Goal: Task Accomplishment & Management: Manage account settings

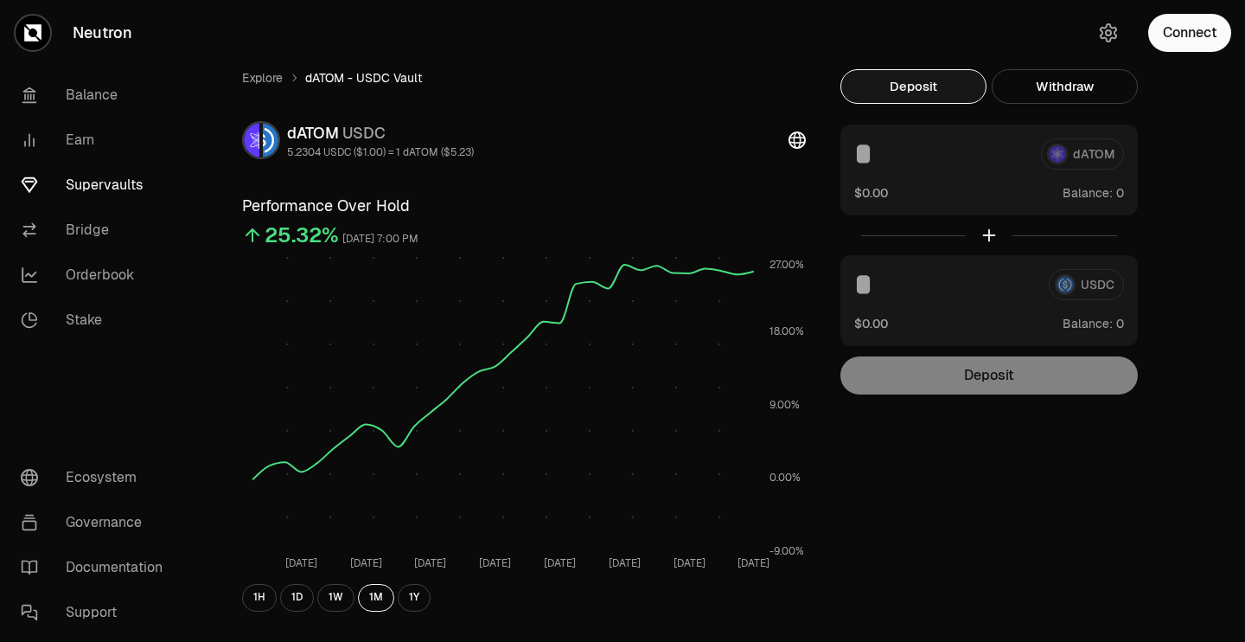
scroll to position [1, 0]
click at [117, 180] on link "Supervaults" at bounding box center [97, 185] width 180 height 45
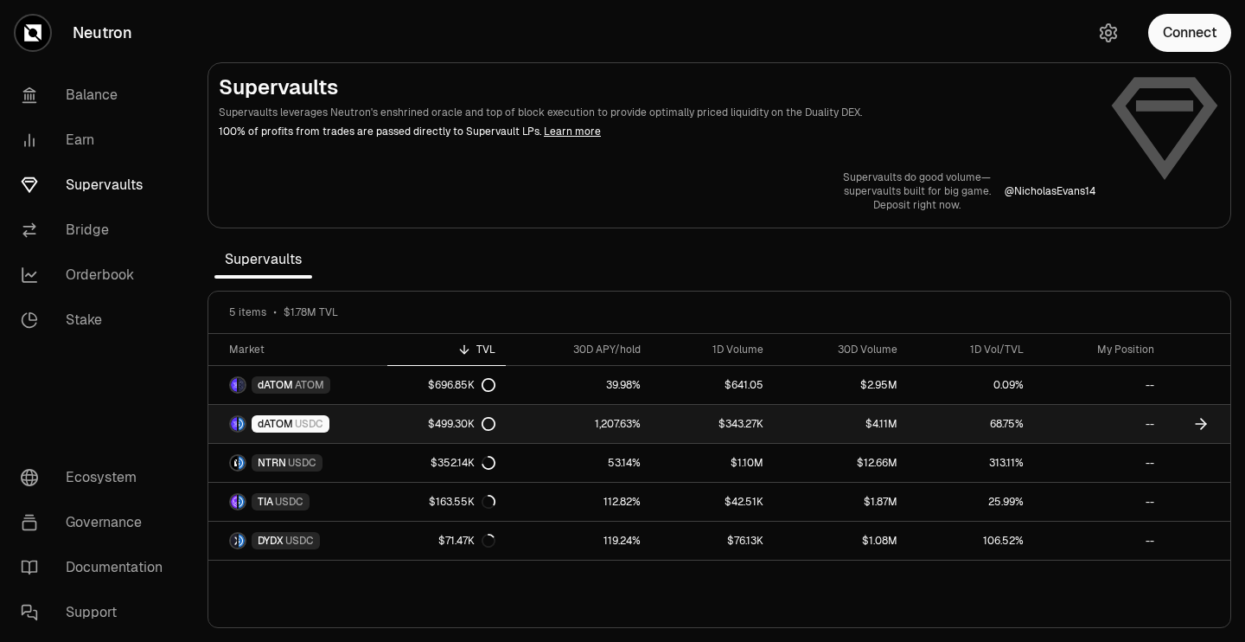
click at [324, 423] on div "dATOM USDC" at bounding box center [291, 423] width 78 height 17
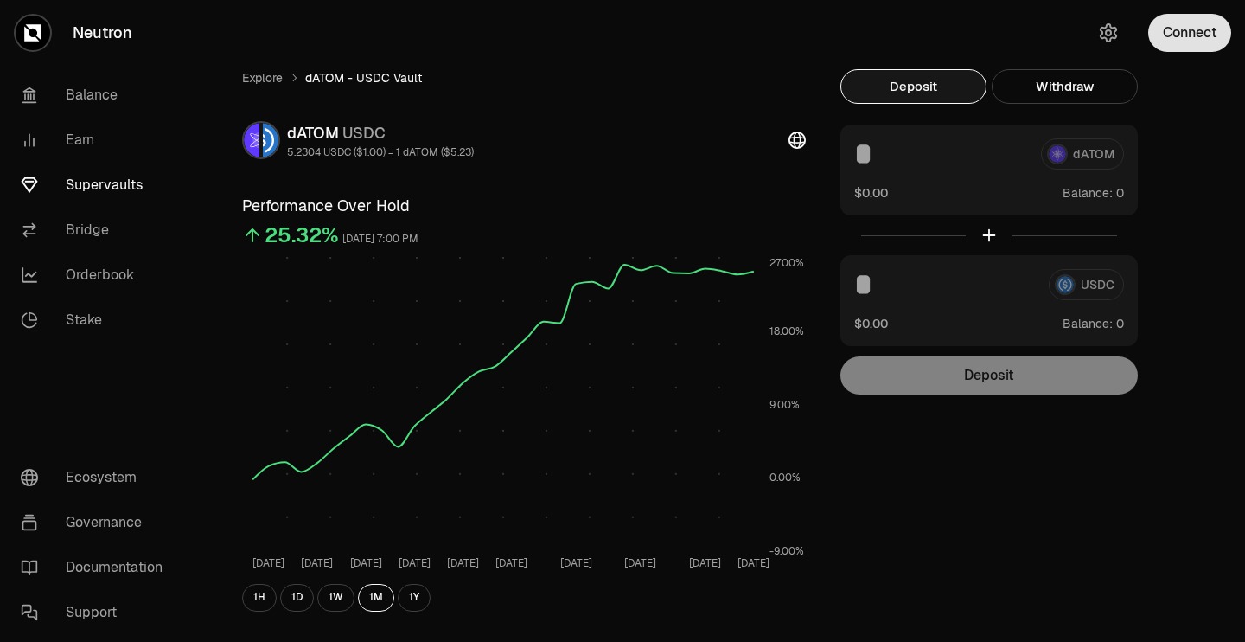
click at [1192, 36] on button "Connect" at bounding box center [1189, 33] width 83 height 38
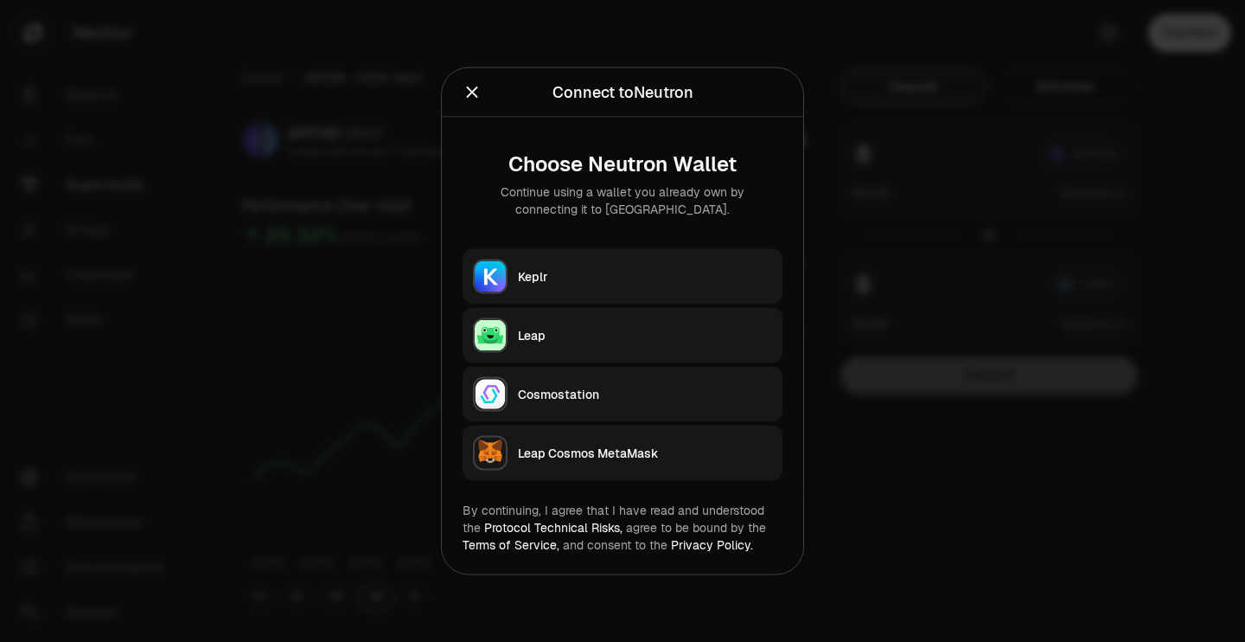
click at [687, 278] on div "Keplr" at bounding box center [645, 276] width 254 height 17
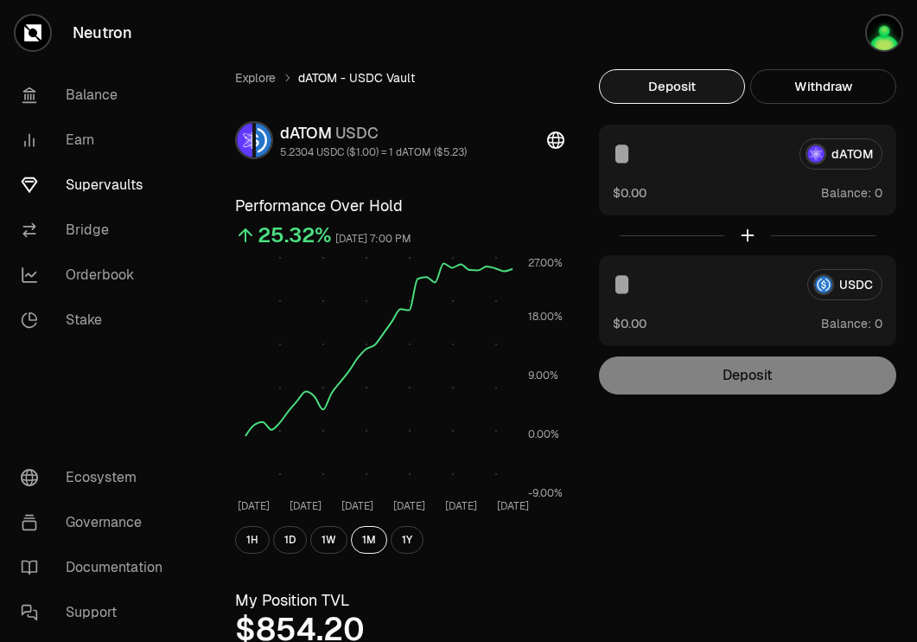
click at [113, 180] on link "Supervaults" at bounding box center [97, 185] width 180 height 45
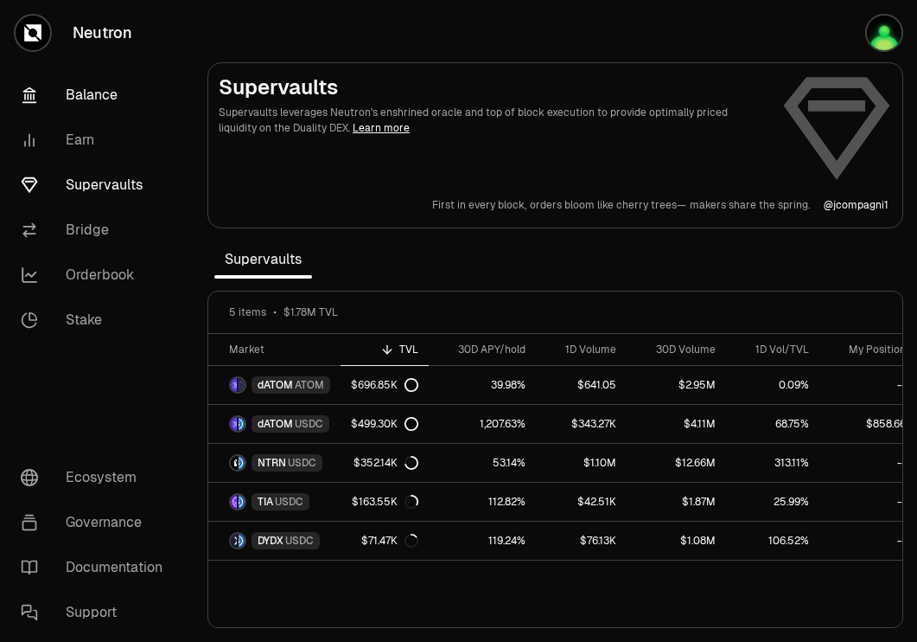
click at [93, 97] on link "Balance" at bounding box center [97, 95] width 180 height 45
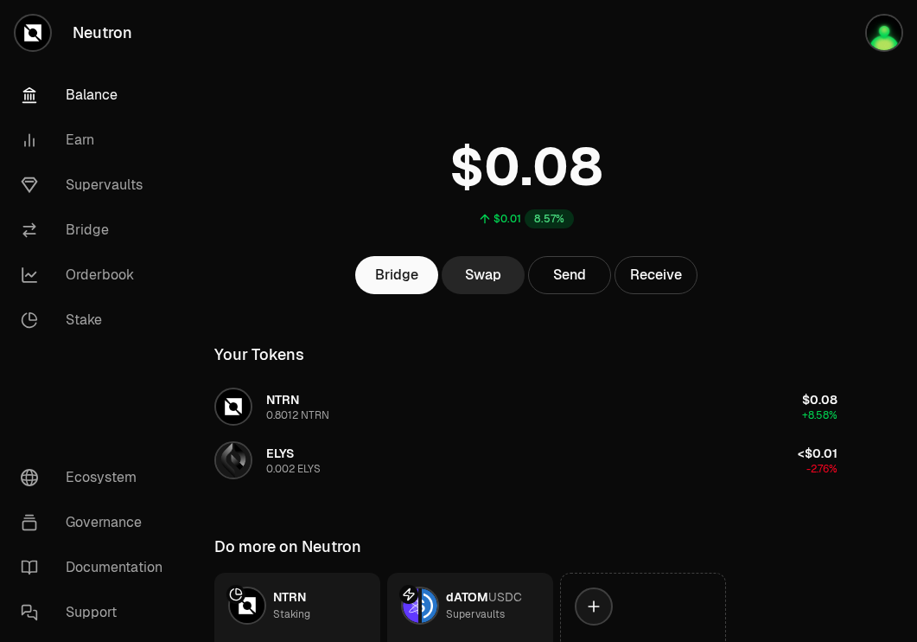
scroll to position [138, 0]
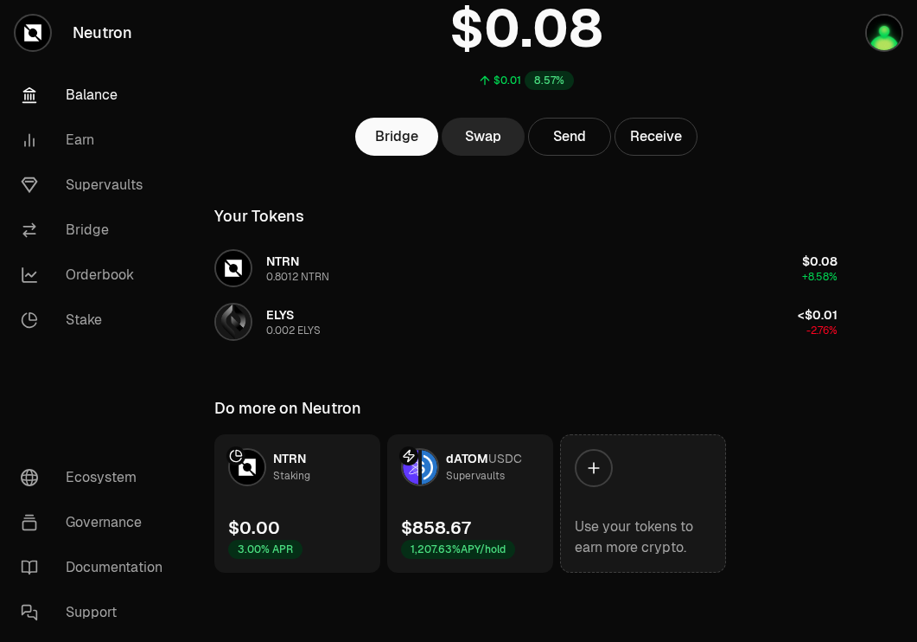
click at [597, 461] on icon at bounding box center [593, 467] width 17 height 17
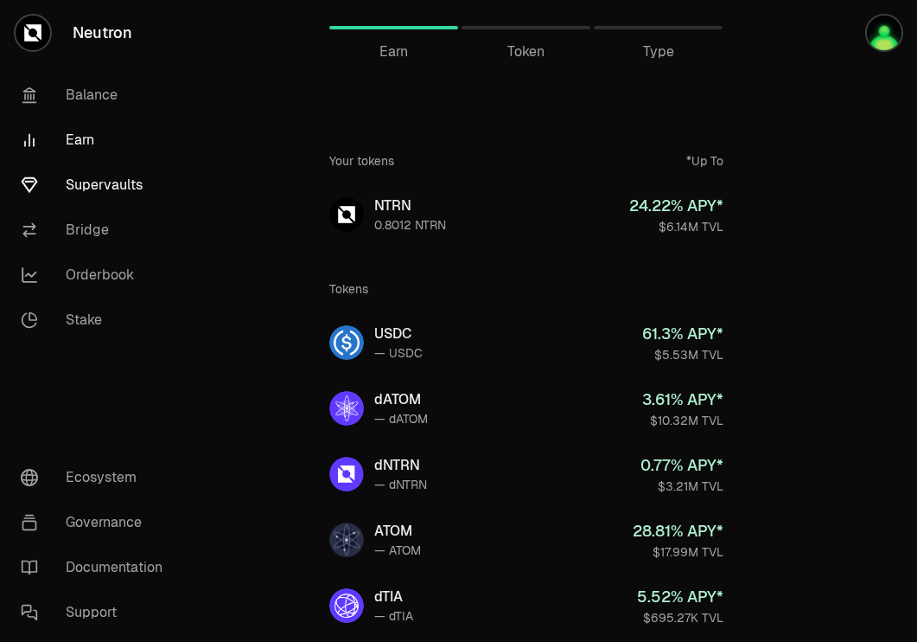
click at [130, 188] on link "Supervaults" at bounding box center [97, 185] width 180 height 45
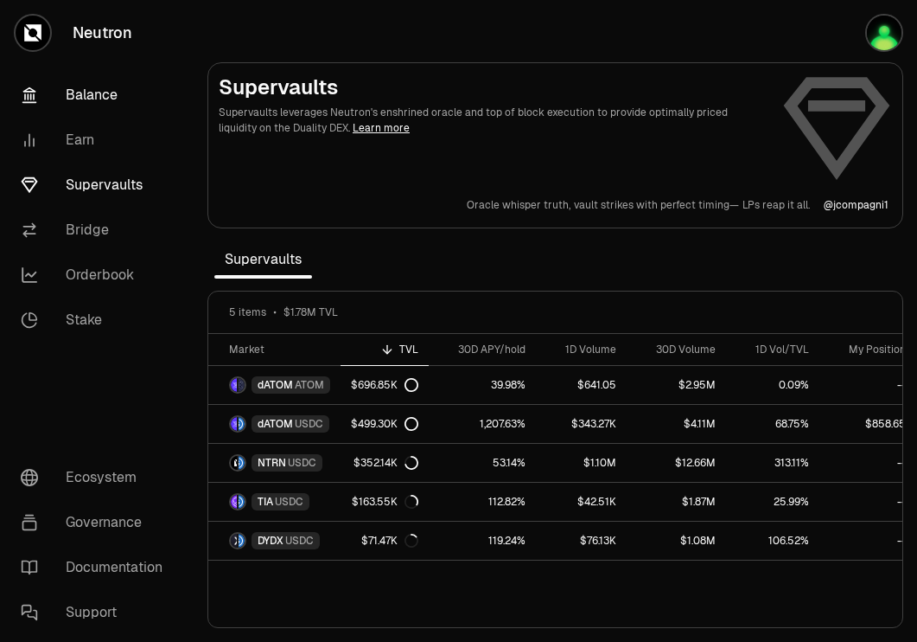
click at [72, 102] on link "Balance" at bounding box center [97, 95] width 180 height 45
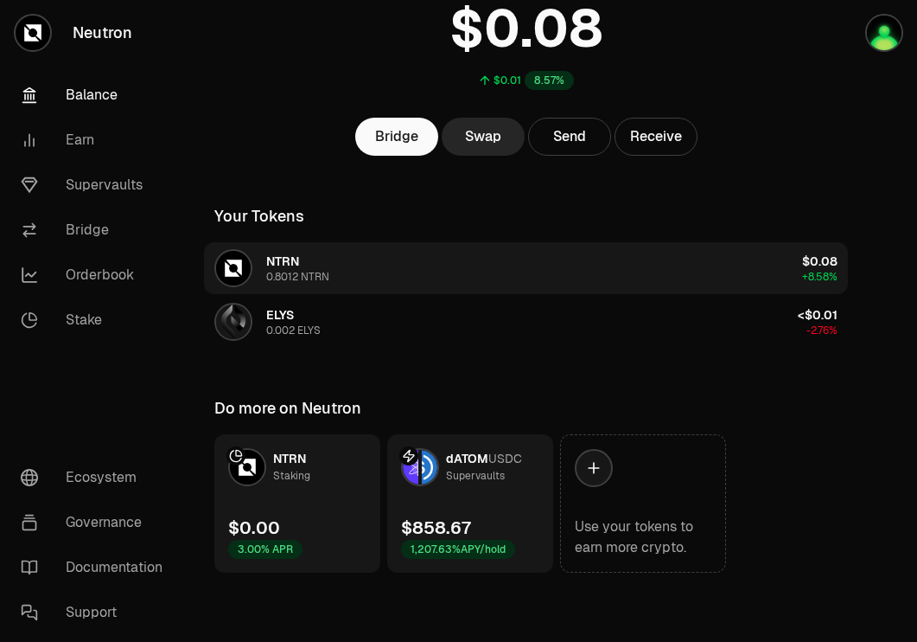
scroll to position [134, 0]
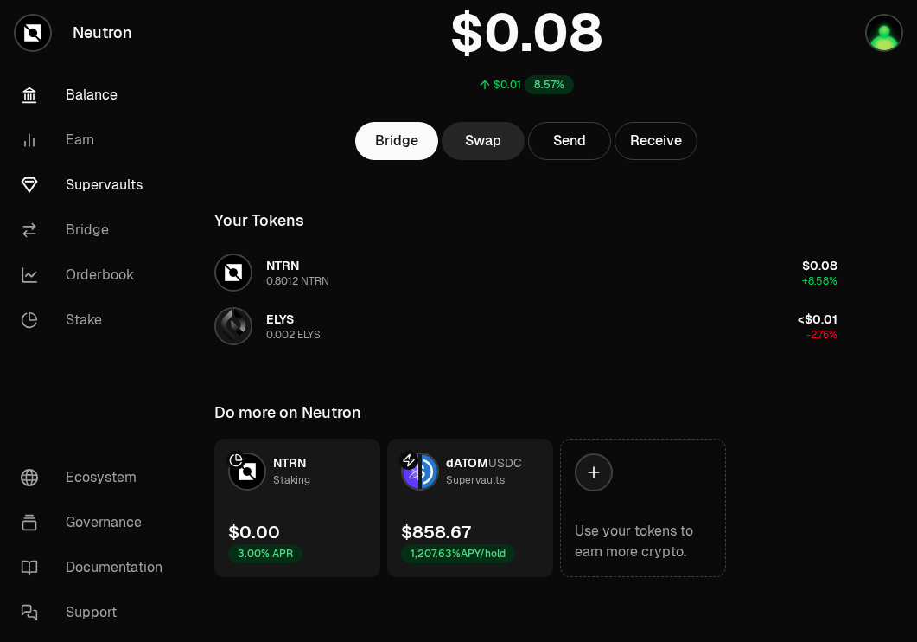
click at [120, 178] on link "Supervaults" at bounding box center [97, 185] width 180 height 45
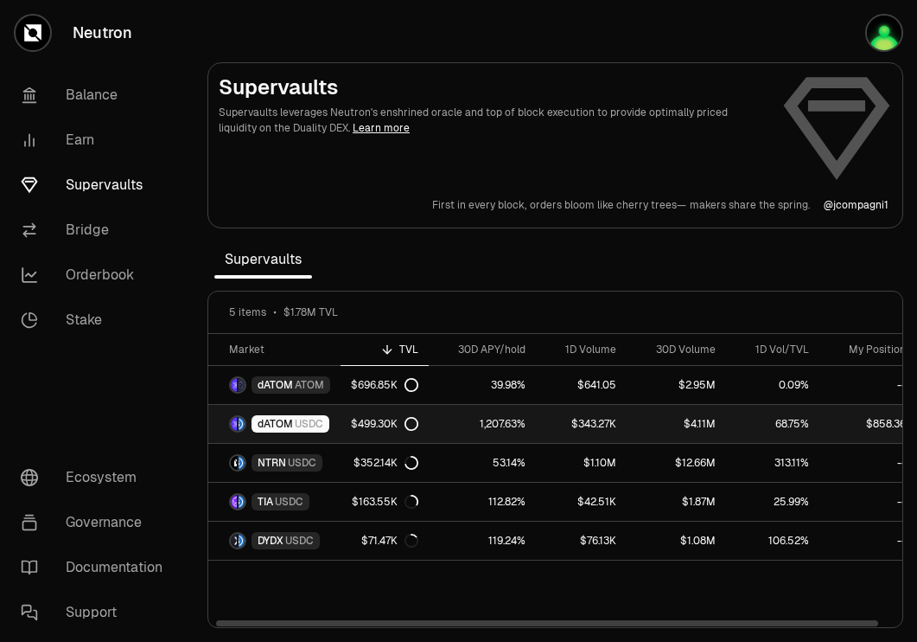
click at [455, 423] on link "1,207.63%" at bounding box center [482, 424] width 107 height 38
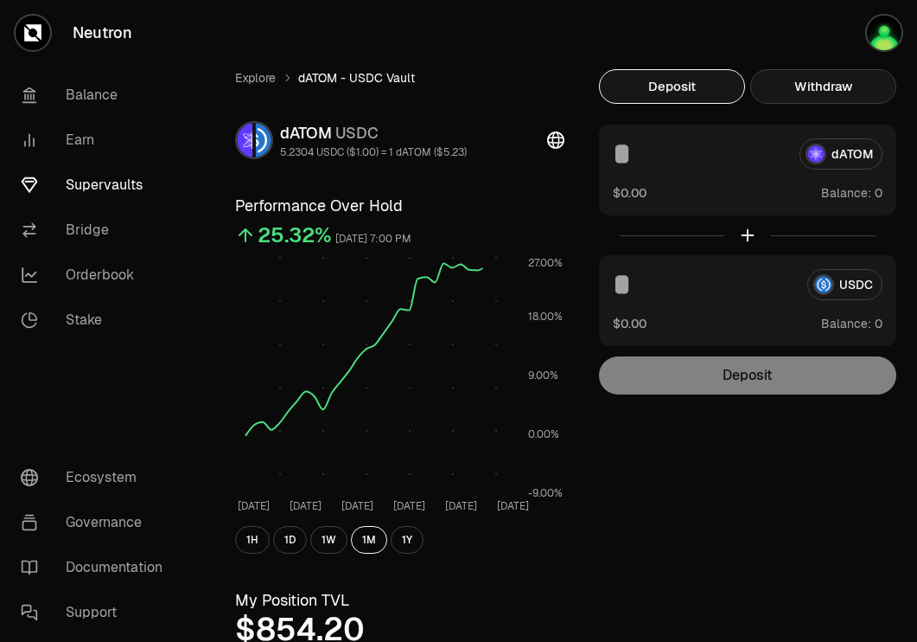
click at [852, 86] on button "Withdraw" at bounding box center [823, 86] width 146 height 35
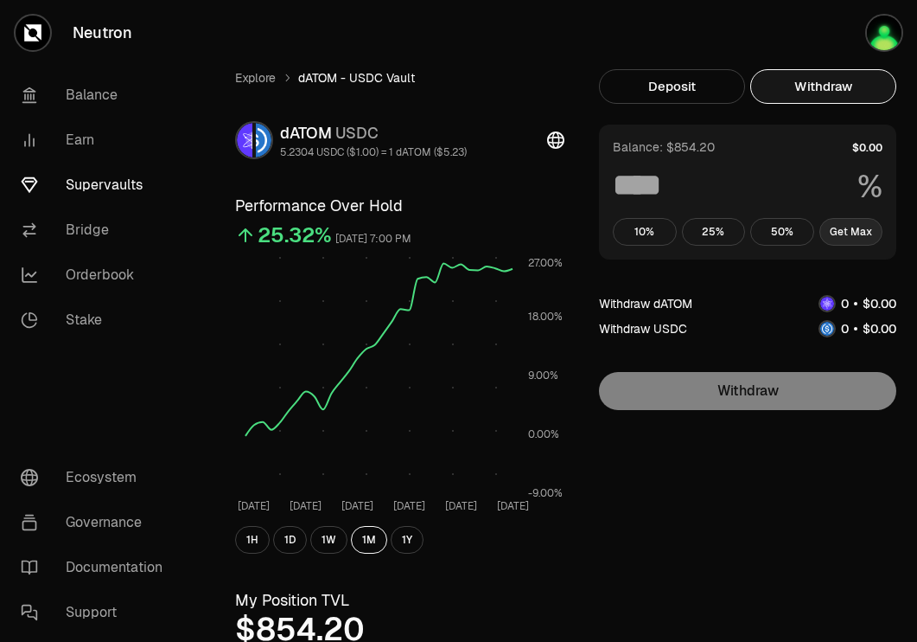
click at [866, 231] on button "Get Max" at bounding box center [852, 232] width 64 height 28
type input "***"
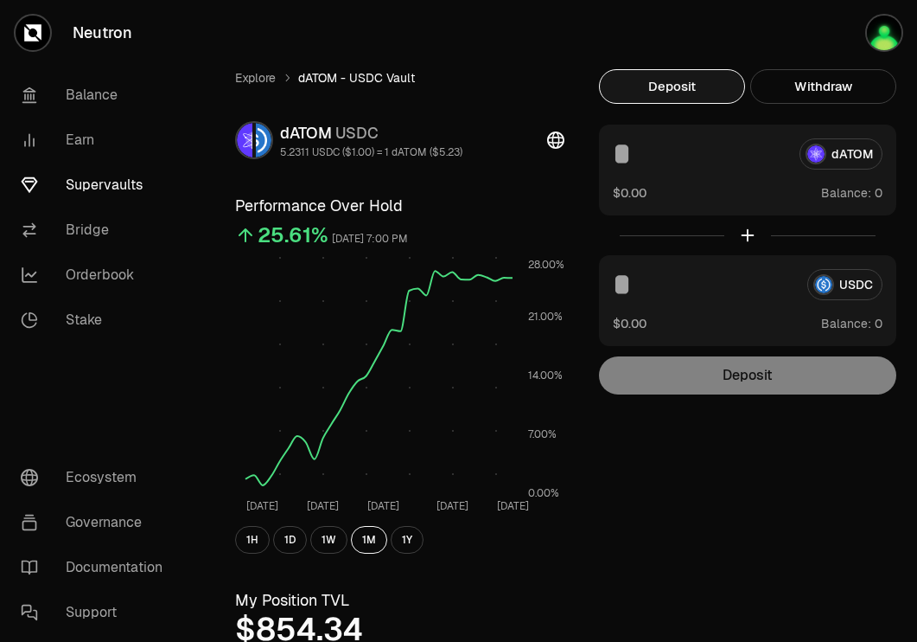
click at [110, 190] on link "Supervaults" at bounding box center [97, 185] width 180 height 45
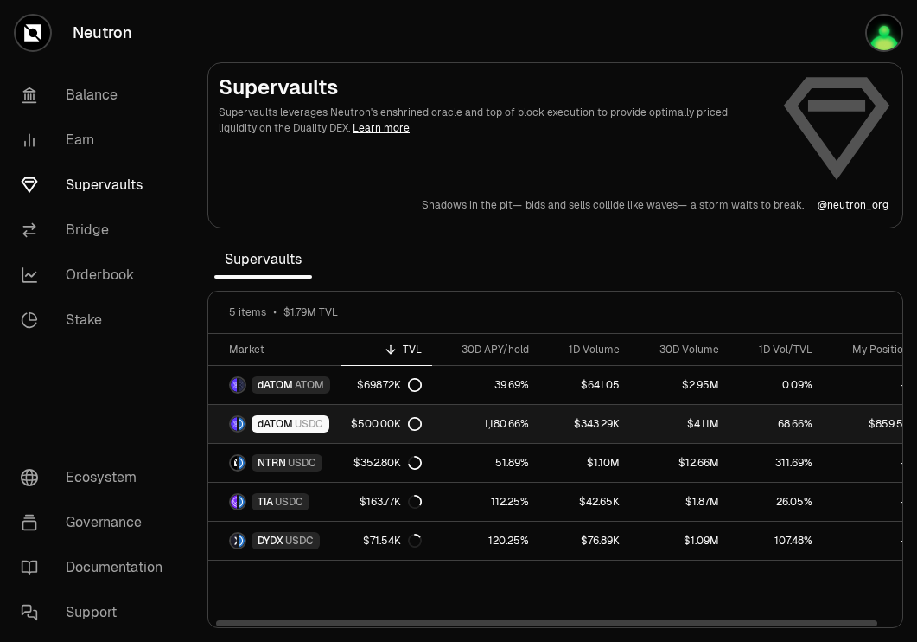
click at [304, 424] on span "USDC" at bounding box center [309, 424] width 29 height 14
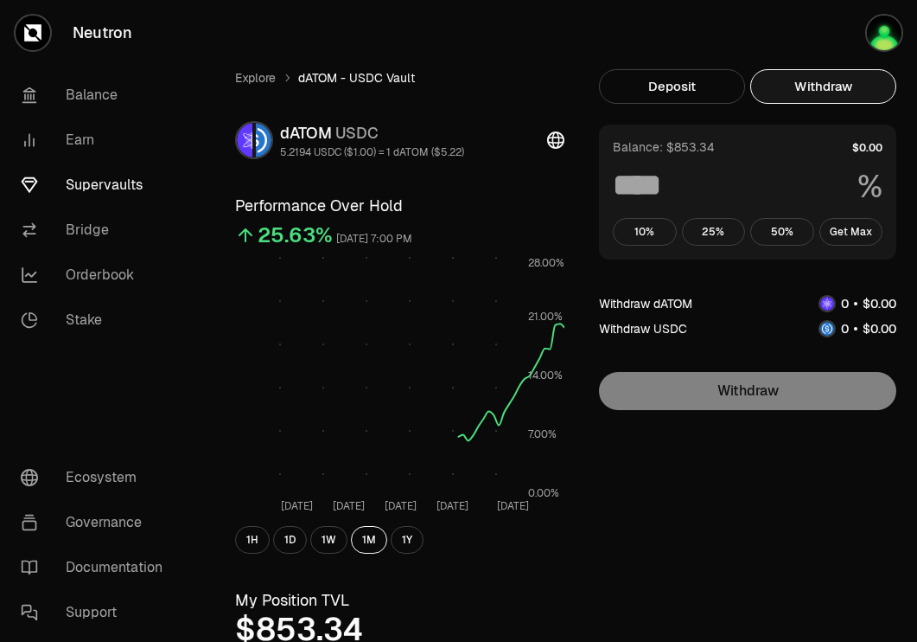
click at [799, 91] on button "Withdraw" at bounding box center [823, 86] width 146 height 35
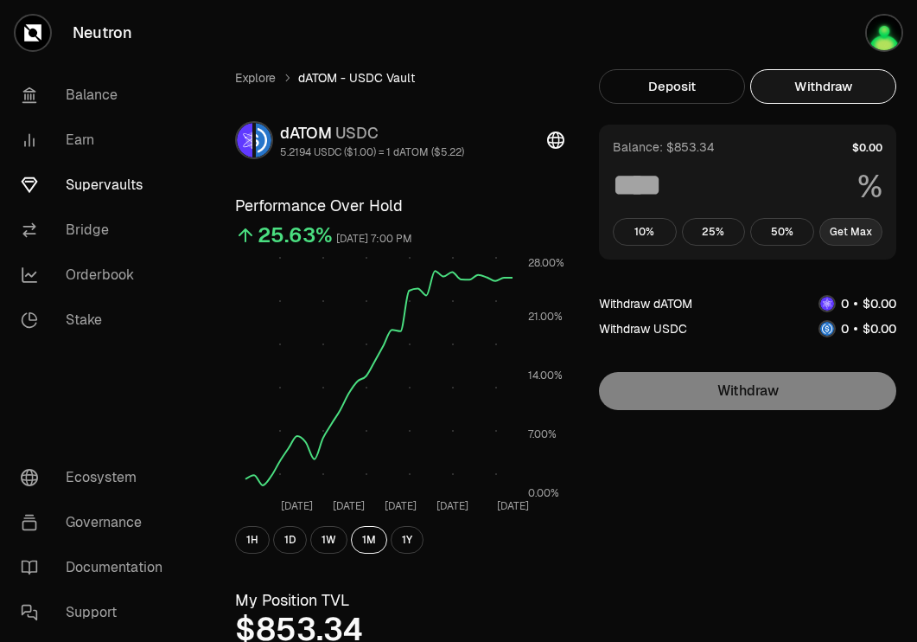
click at [847, 241] on button "Get Max" at bounding box center [852, 232] width 64 height 28
type input "***"
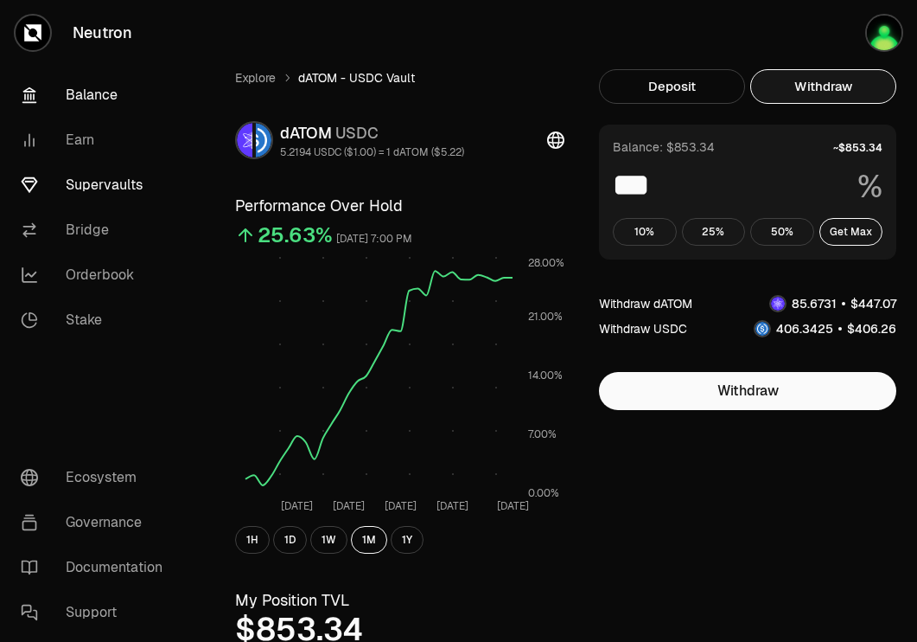
click at [99, 86] on link "Balance" at bounding box center [97, 95] width 180 height 45
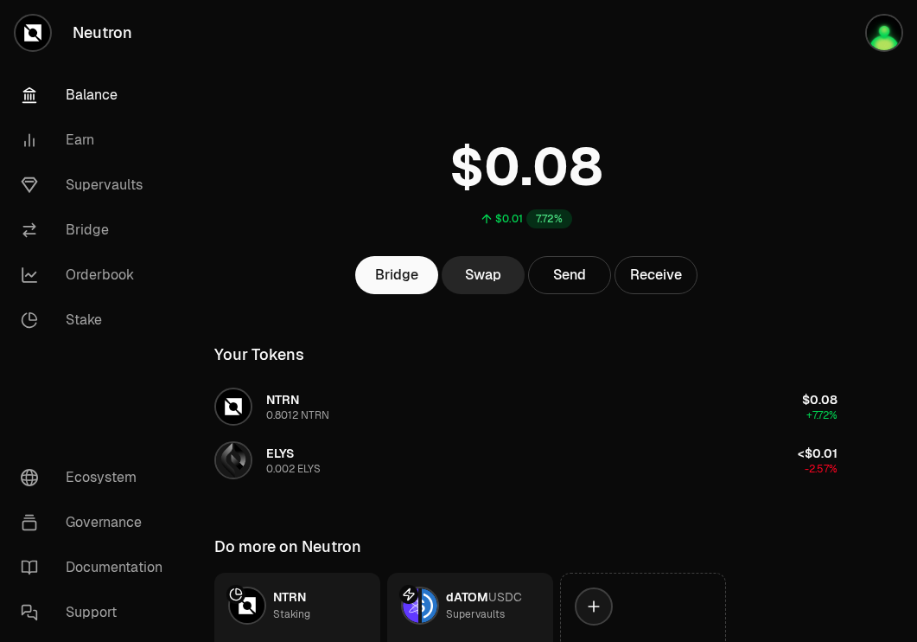
scroll to position [138, 0]
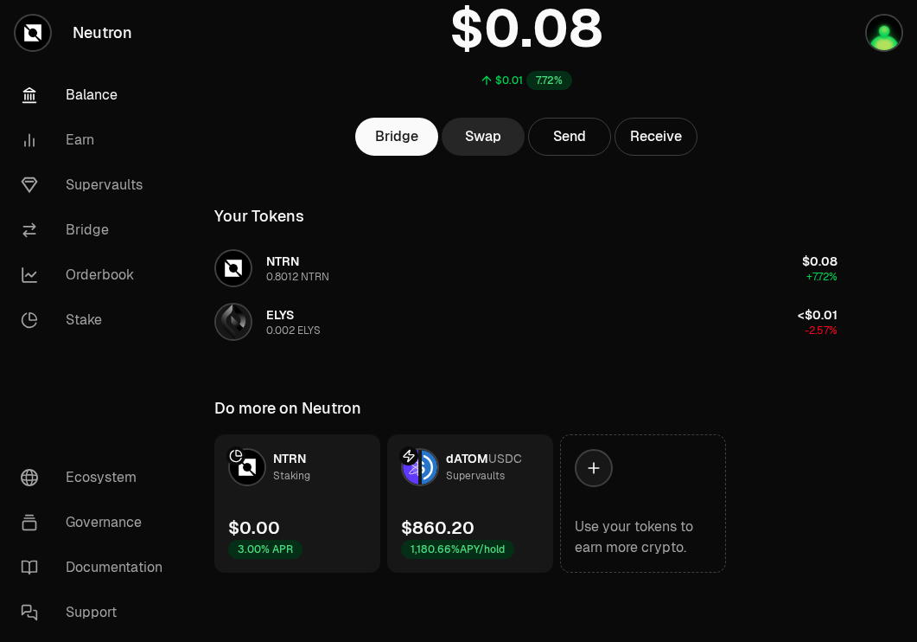
click at [448, 493] on link "dATOM USDC Supervaults $860.20 1,180.66% APY/hold" at bounding box center [470, 503] width 166 height 138
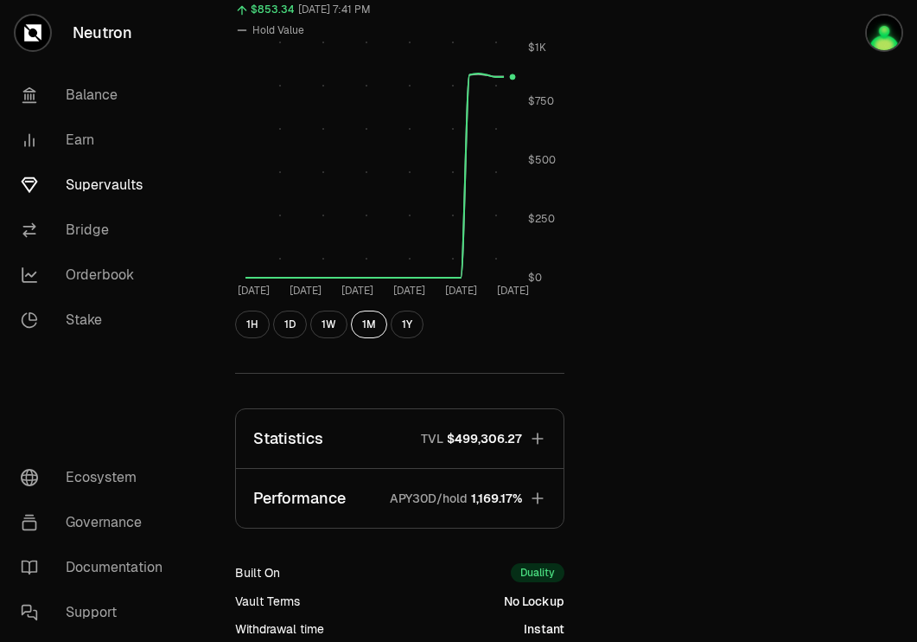
scroll to position [654, 0]
click at [487, 426] on button "Statistics TVL $499,306.27" at bounding box center [400, 437] width 328 height 59
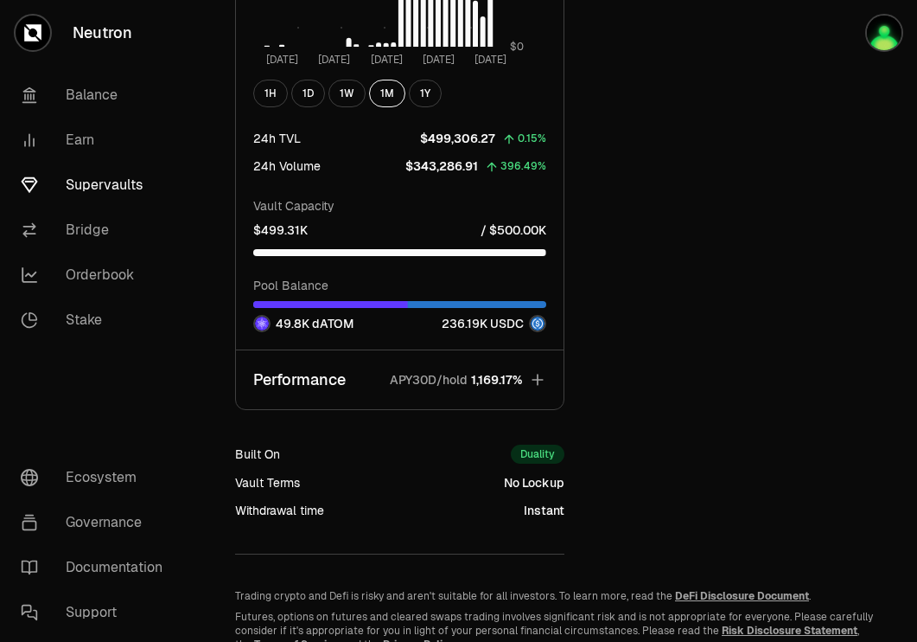
scroll to position [1814, 0]
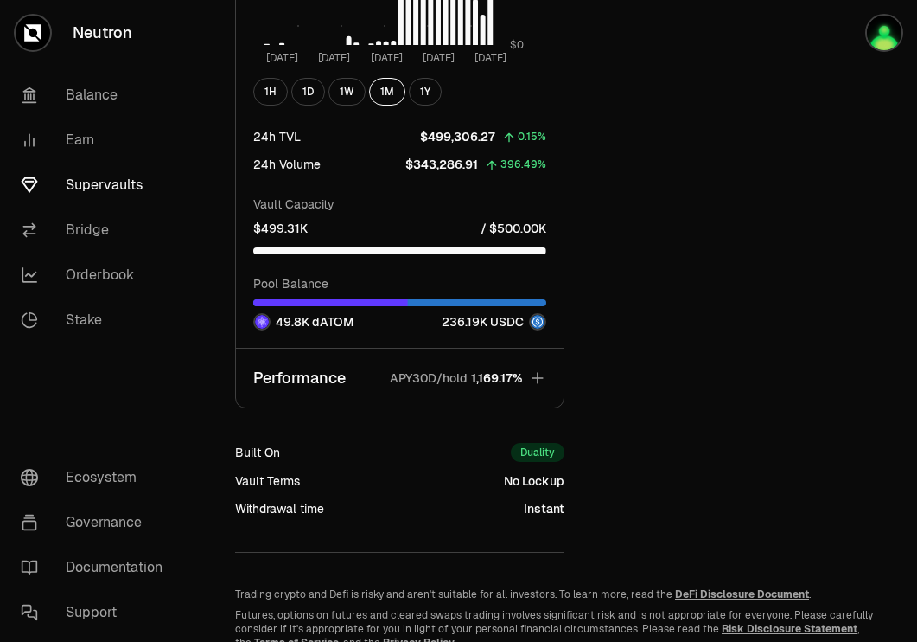
click at [540, 378] on icon "button" at bounding box center [537, 377] width 11 height 11
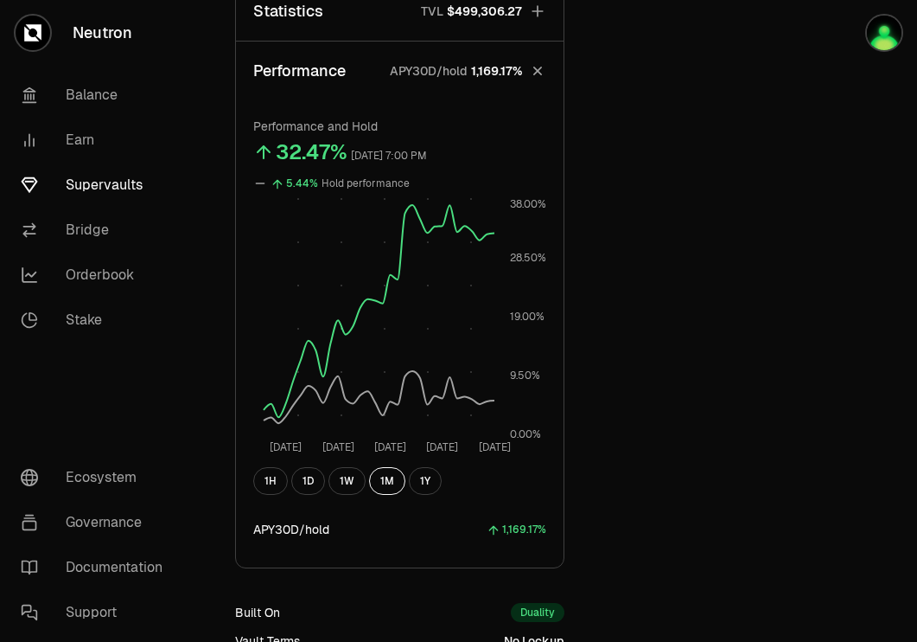
scroll to position [1078, 0]
